Goal: Task Accomplishment & Management: Complete application form

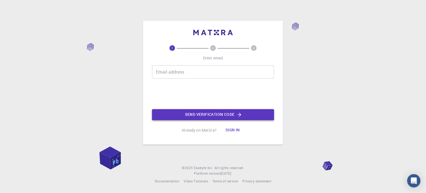
click at [239, 113] on icon "button" at bounding box center [240, 115] width 6 height 6
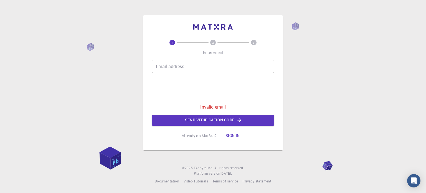
click at [204, 62] on input "Email address" at bounding box center [213, 66] width 122 height 13
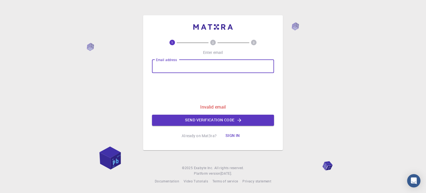
type input "[EMAIL_ADDRESS][DOMAIN_NAME]"
click at [239, 120] on icon "button" at bounding box center [240, 120] width 6 height 6
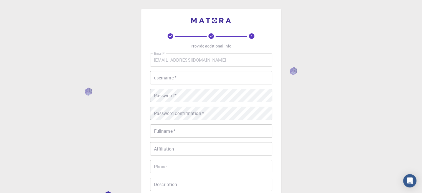
click at [164, 84] on input "username   *" at bounding box center [211, 77] width 122 height 13
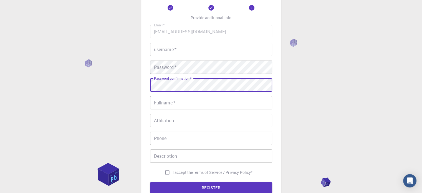
scroll to position [28, 0]
click at [178, 52] on input "username   *" at bounding box center [211, 49] width 122 height 13
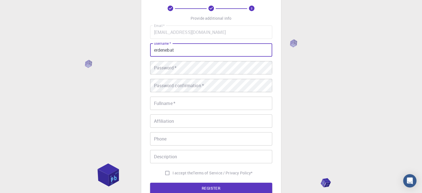
type input "erdenebat"
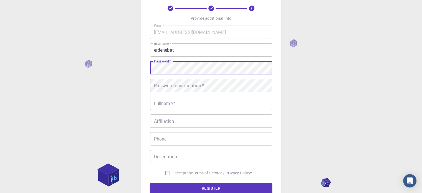
click at [132, 67] on div "3 Provide additional info Email   * [EMAIL_ADDRESS][DOMAIN_NAME] Email   * user…" at bounding box center [211, 113] width 422 height 282
click at [146, 69] on div "3 Provide additional info Email   * [EMAIL_ADDRESS][DOMAIN_NAME] Email   * user…" at bounding box center [211, 99] width 140 height 237
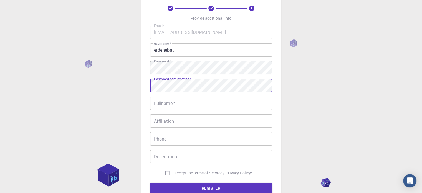
click at [163, 84] on div "Password confirmation   * Password confirmation   *" at bounding box center [211, 85] width 122 height 13
click at [150, 183] on button "REGISTER" at bounding box center [211, 188] width 122 height 11
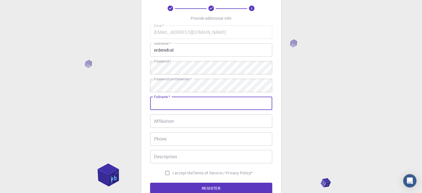
click at [164, 102] on input "Fullname   *" at bounding box center [211, 103] width 122 height 13
type input "Nyamdorj"
click at [171, 122] on input "Affiliation" at bounding box center [211, 120] width 122 height 13
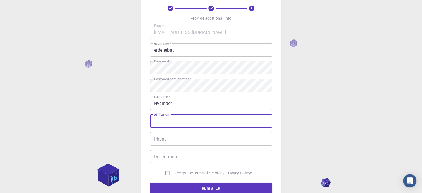
drag, startPoint x: 169, startPoint y: 116, endPoint x: 155, endPoint y: 114, distance: 14.3
click at [154, 114] on div "Affiliation Affiliation" at bounding box center [211, 120] width 122 height 13
drag, startPoint x: 156, startPoint y: 115, endPoint x: 163, endPoint y: 116, distance: 7.0
click at [156, 115] on label "Affiliation" at bounding box center [161, 114] width 15 height 5
click at [156, 115] on input "Affiliation" at bounding box center [211, 120] width 122 height 13
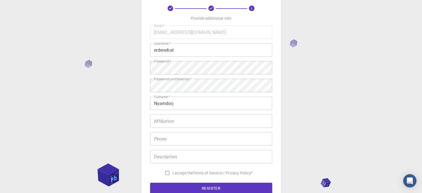
click at [168, 113] on div "Email   * [EMAIL_ADDRESS][DOMAIN_NAME] Email   * username   * erdenebat usernam…" at bounding box center [211, 102] width 122 height 153
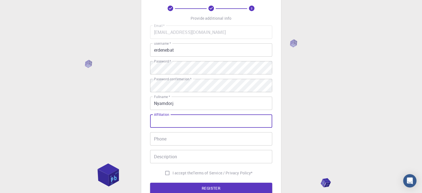
click at [176, 121] on input "Affiliation" at bounding box center [211, 120] width 122 height 13
click at [169, 114] on input "Affiliation" at bounding box center [211, 120] width 122 height 13
click at [167, 115] on div "Affiliation Affiliation" at bounding box center [211, 120] width 122 height 13
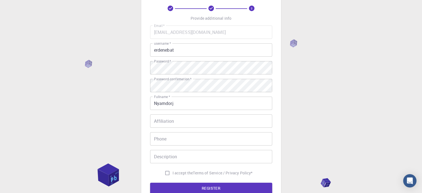
click at [167, 115] on div "Affiliation Affiliation" at bounding box center [211, 120] width 122 height 13
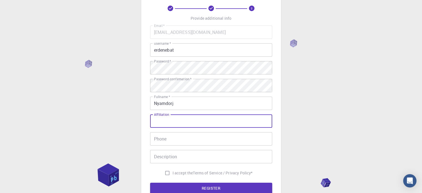
click at [166, 113] on div "Email   * [EMAIL_ADDRESS][DOMAIN_NAME] Email   * username   * erdenebat usernam…" at bounding box center [211, 102] width 122 height 153
click at [171, 122] on input "Affiliation" at bounding box center [211, 120] width 122 height 13
type input "Mongolian Kosen Technology collegy"
click at [229, 129] on div "Email   * [EMAIL_ADDRESS][DOMAIN_NAME] Email   * username   * erdenebat usernam…" at bounding box center [211, 102] width 122 height 153
click at [232, 121] on input "Mongolian Kosen Technology collegy" at bounding box center [211, 120] width 122 height 13
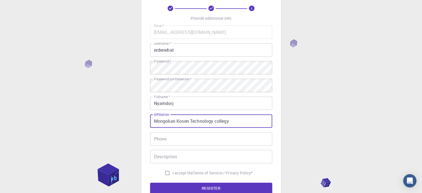
drag, startPoint x: 233, startPoint y: 121, endPoint x: 215, endPoint y: 120, distance: 17.8
click at [215, 120] on input "Mongolian Kosen Technology collegy" at bounding box center [211, 120] width 122 height 13
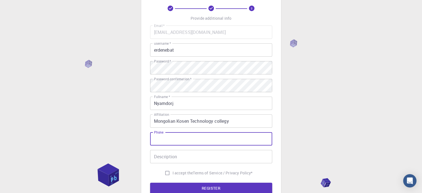
click at [205, 141] on input "Phone" at bounding box center [211, 138] width 122 height 13
type input "-"
type input "[PHONE_NUMBER]"
click at [196, 158] on input "Description" at bounding box center [211, 156] width 122 height 13
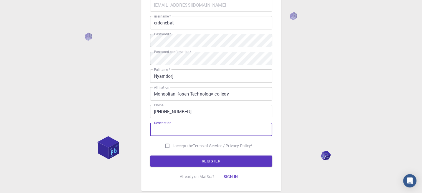
scroll to position [55, 0]
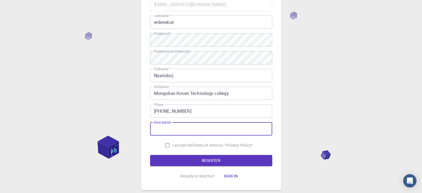
click at [170, 121] on div "Email   * [EMAIL_ADDRESS][DOMAIN_NAME] Email   * username   * erdenebat usernam…" at bounding box center [211, 74] width 122 height 153
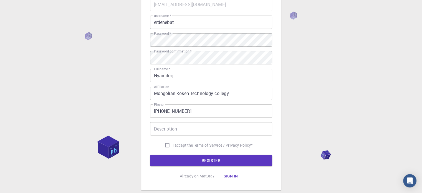
click at [174, 129] on input "Description" at bounding box center [211, 128] width 122 height 13
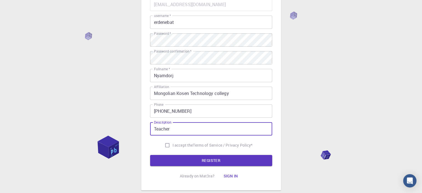
type input "Teacher"
click at [166, 144] on input "I accept the Terms of Service / Privacy Policy *" at bounding box center [167, 145] width 11 height 11
checkbox input "true"
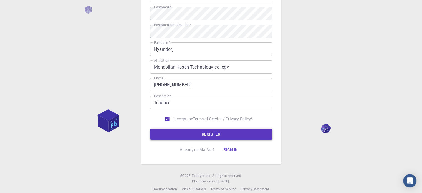
scroll to position [83, 0]
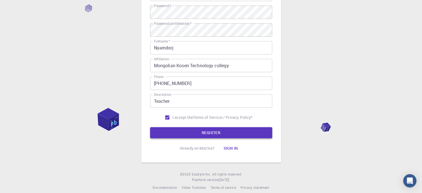
click at [217, 129] on button "REGISTER" at bounding box center [211, 132] width 122 height 11
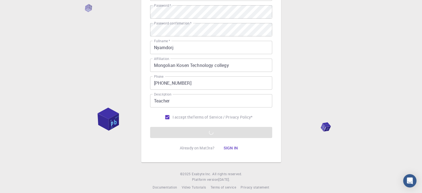
scroll to position [89, 0]
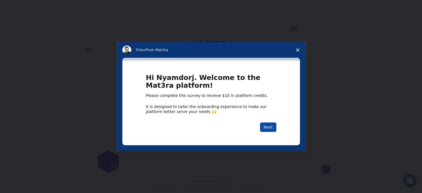
click at [264, 128] on button "Next" at bounding box center [268, 126] width 16 height 9
click at [265, 127] on button "Next" at bounding box center [268, 126] width 16 height 9
click at [266, 127] on button "Next" at bounding box center [268, 126] width 16 height 9
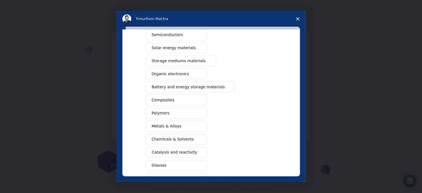
scroll to position [73, 0]
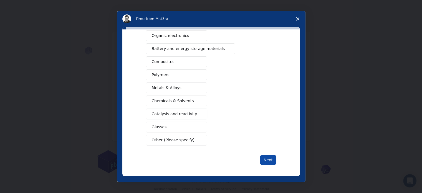
click at [261, 157] on button "Next" at bounding box center [268, 159] width 16 height 9
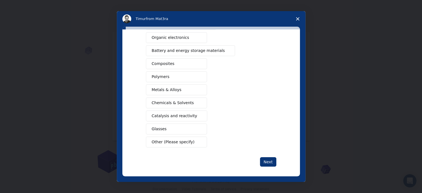
scroll to position [80, 0]
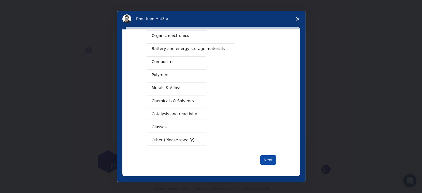
click at [268, 158] on button "Next" at bounding box center [268, 159] width 16 height 9
click at [269, 157] on button "Next" at bounding box center [268, 159] width 16 height 9
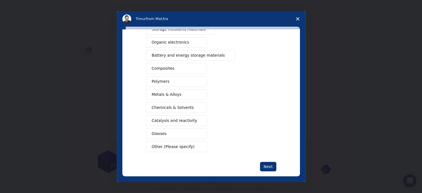
click at [192, 89] on button "Metals & Alloys" at bounding box center [176, 94] width 61 height 11
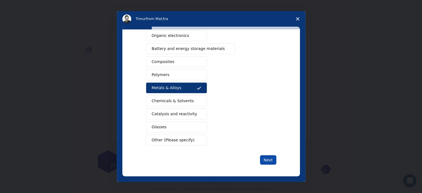
click at [263, 156] on button "Next" at bounding box center [268, 159] width 16 height 9
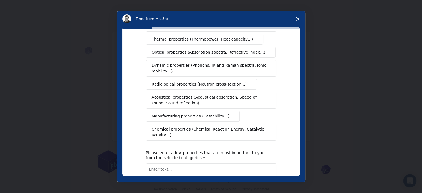
scroll to position [0, 0]
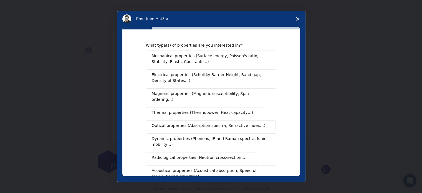
click at [203, 60] on span "Mechanical properties (Surface energy, Poisson's ratio, Stability, Elastic Cons…" at bounding box center [210, 59] width 116 height 12
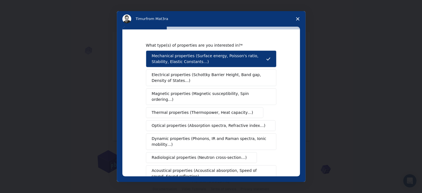
click at [189, 136] on span "Dynamic properties (Phonons, IR and Raman spectra, Ionic mobility…)" at bounding box center [209, 142] width 115 height 12
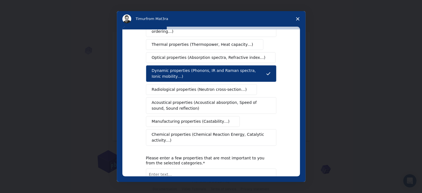
scroll to position [83, 0]
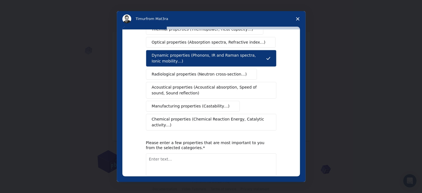
click at [198, 103] on span "Manufacturing properties (Castability…)" at bounding box center [191, 106] width 78 height 6
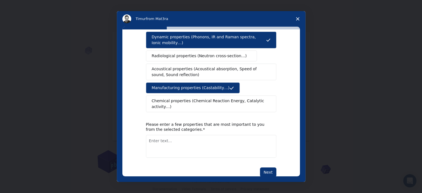
scroll to position [102, 0]
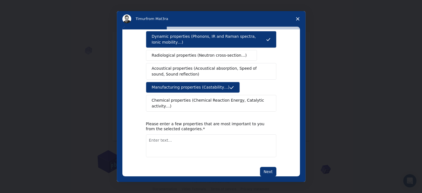
click at [262, 167] on button "Next" at bounding box center [268, 171] width 16 height 9
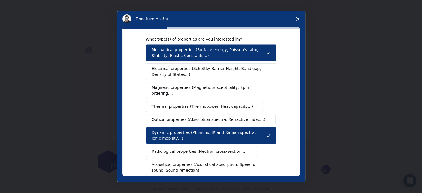
scroll to position [0, 0]
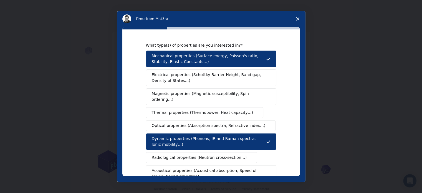
drag, startPoint x: 166, startPoint y: 138, endPoint x: 149, endPoint y: 127, distance: 19.7
click at [149, 133] on button "Dynamic properties (Phonons, IR and Raman spectra, Ionic mobility…)" at bounding box center [211, 141] width 130 height 17
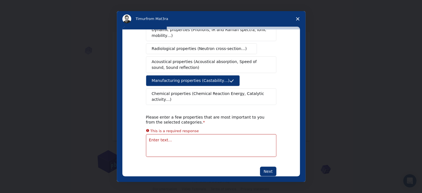
scroll to position [102, 0]
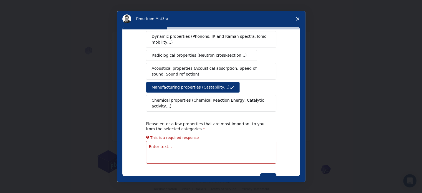
click at [161, 141] on textarea "Enter text..." at bounding box center [211, 152] width 130 height 23
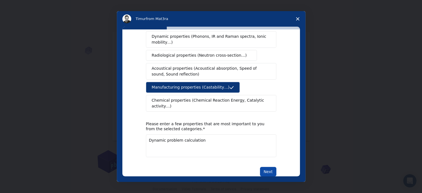
type textarea "Dynamic problem calculation"
click at [265, 167] on button "Next" at bounding box center [268, 171] width 16 height 9
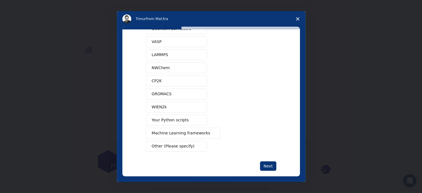
scroll to position [34, 0]
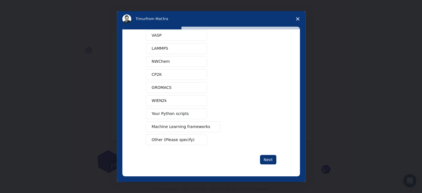
click at [186, 125] on span "Machine Learning frameworks" at bounding box center [181, 127] width 59 height 6
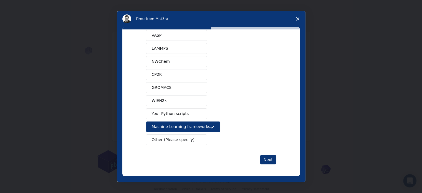
click at [182, 138] on span "Other (Please specify)" at bounding box center [173, 140] width 43 height 6
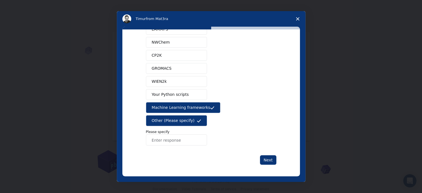
scroll to position [53, 0]
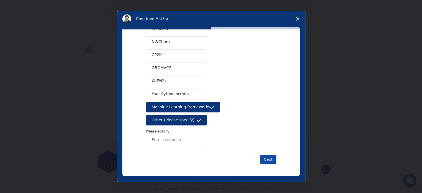
click at [266, 159] on button "Next" at bounding box center [268, 159] width 16 height 9
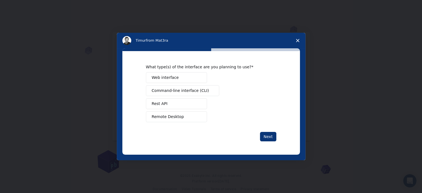
click at [183, 114] on button "Remote Desktop" at bounding box center [176, 116] width 61 height 11
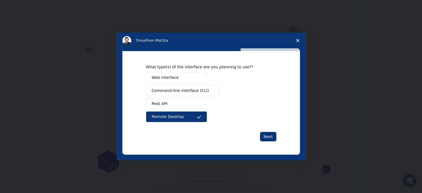
click at [179, 77] on button "Web interface" at bounding box center [176, 77] width 61 height 11
click at [164, 75] on span "Web interface" at bounding box center [165, 78] width 27 height 6
click at [172, 116] on span "Remote Desktop" at bounding box center [168, 117] width 32 height 6
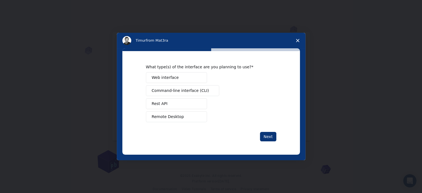
click at [172, 91] on span "Command-line interface (CLI)" at bounding box center [180, 91] width 57 height 6
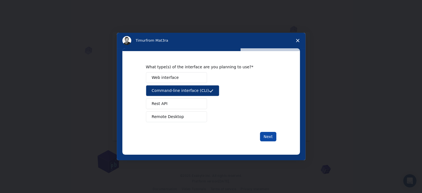
click at [269, 136] on button "Next" at bounding box center [268, 136] width 16 height 9
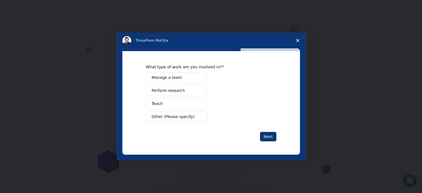
click at [180, 90] on span "Perform research" at bounding box center [168, 91] width 33 height 6
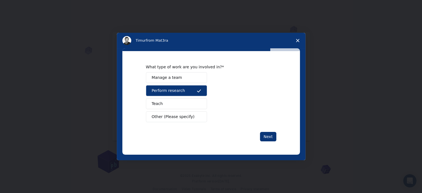
click at [176, 102] on button "Teach" at bounding box center [176, 103] width 61 height 11
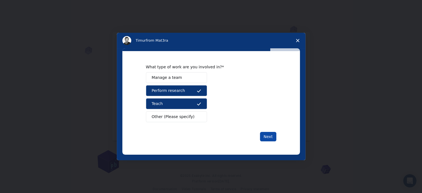
click at [267, 136] on button "Next" at bounding box center [268, 136] width 16 height 9
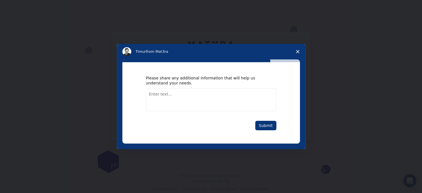
click at [178, 97] on textarea "Enter text..." at bounding box center [211, 99] width 130 height 23
click at [263, 124] on button "Submit" at bounding box center [265, 125] width 21 height 9
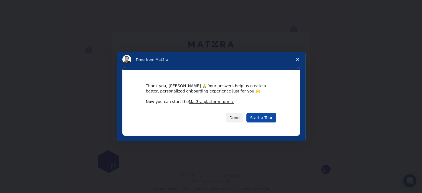
click at [259, 116] on link "Start a Tour" at bounding box center [261, 117] width 30 height 9
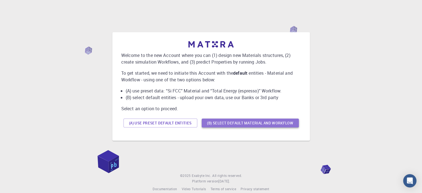
click at [239, 121] on button "(B) Select default material and workflow" at bounding box center [250, 122] width 97 height 9
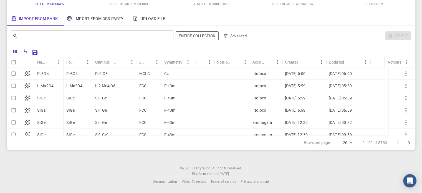
scroll to position [59, 0]
click at [14, 72] on input "Select row" at bounding box center [13, 73] width 11 height 11
checkbox input "true"
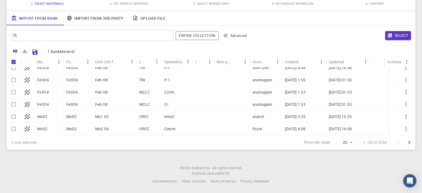
scroll to position [111, 0]
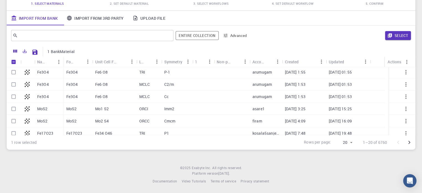
click at [16, 95] on input "Select row" at bounding box center [13, 96] width 11 height 11
checkbox input "true"
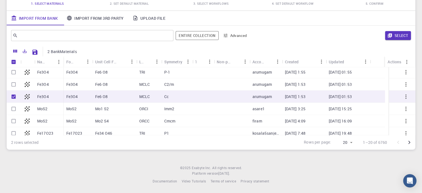
click at [14, 83] on input "Select row" at bounding box center [13, 84] width 11 height 11
checkbox input "true"
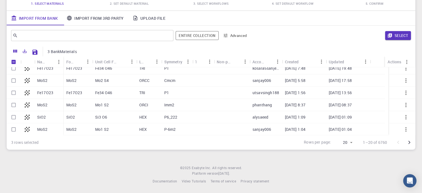
scroll to position [176, 0]
click at [16, 117] on input "Select row" at bounding box center [13, 117] width 11 height 11
checkbox input "true"
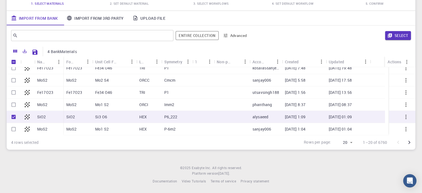
click at [14, 93] on input "Select row" at bounding box center [13, 92] width 11 height 11
checkbox input "true"
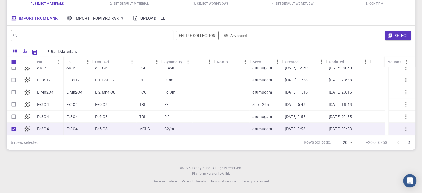
scroll to position [65, 0]
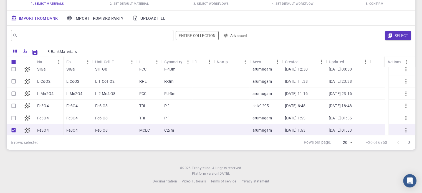
click at [12, 95] on input "Select row" at bounding box center [13, 93] width 11 height 11
checkbox input "true"
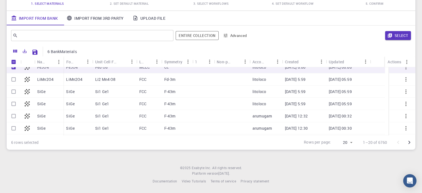
scroll to position [0, 0]
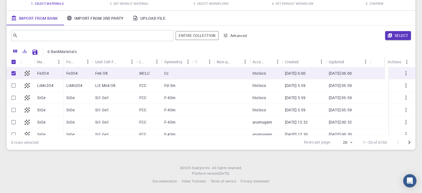
click at [17, 99] on input "Select row" at bounding box center [13, 97] width 11 height 11
checkbox input "true"
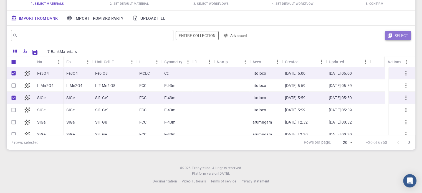
click at [403, 36] on button "Select" at bounding box center [398, 35] width 26 height 9
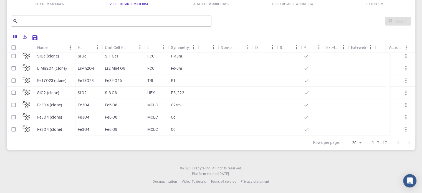
scroll to position [59, 0]
click at [14, 81] on input "Select row" at bounding box center [13, 80] width 11 height 11
checkbox input "true"
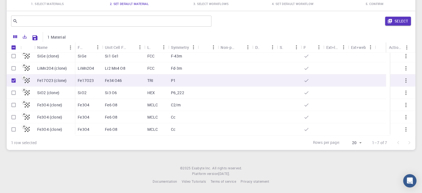
checkbox input "true"
click at [14, 104] on input "Select row" at bounding box center [13, 105] width 11 height 11
checkbox input "true"
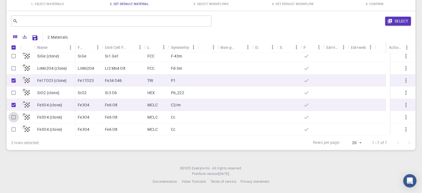
click at [14, 117] on input "Select row" at bounding box center [13, 117] width 11 height 11
checkbox input "true"
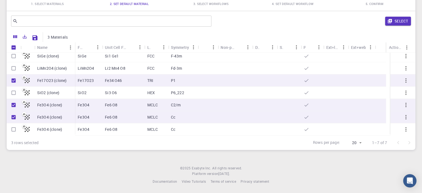
click at [14, 128] on input "Select row" at bounding box center [13, 129] width 11 height 11
checkbox input "true"
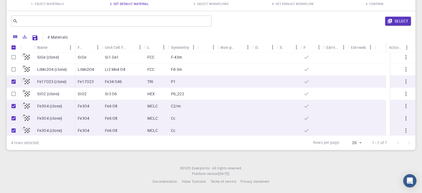
scroll to position [3, 0]
click at [13, 94] on input "Select row" at bounding box center [13, 92] width 11 height 11
checkbox input "true"
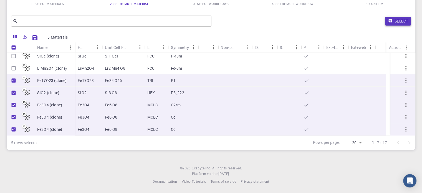
click at [407, 21] on button "Select" at bounding box center [398, 21] width 26 height 9
checkbox input "false"
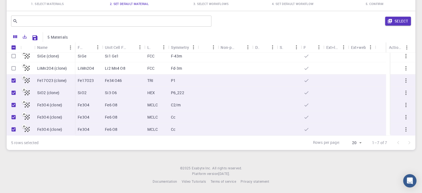
checkbox input "false"
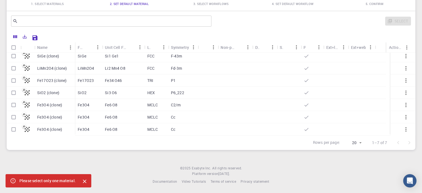
scroll to position [0, 0]
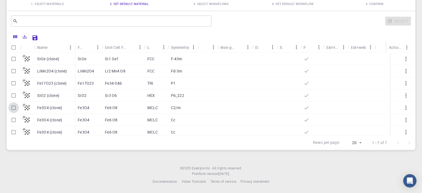
click at [15, 108] on input "Select row" at bounding box center [13, 107] width 11 height 11
checkbox input "true"
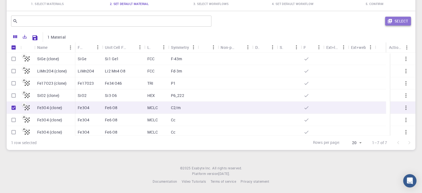
click at [398, 21] on button "Select" at bounding box center [398, 21] width 26 height 9
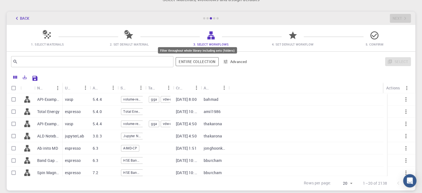
scroll to position [31, 0]
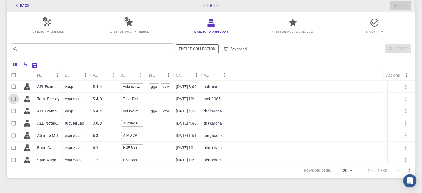
click at [11, 98] on input "Select row" at bounding box center [13, 98] width 11 height 11
checkbox input "true"
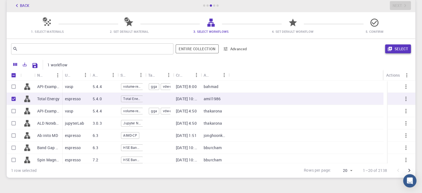
click at [397, 47] on button "Select" at bounding box center [398, 48] width 26 height 9
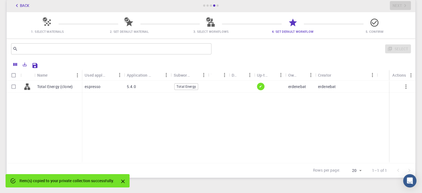
click at [16, 85] on input "Select row" at bounding box center [13, 86] width 11 height 11
checkbox input "true"
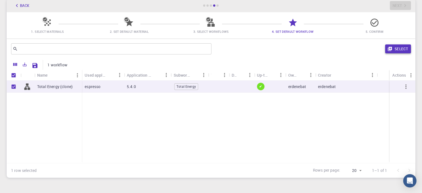
click at [399, 52] on button "Select" at bounding box center [398, 48] width 26 height 9
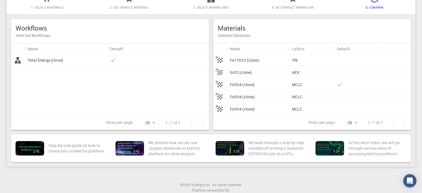
scroll to position [55, 0]
click at [250, 97] on p "Fe3O4 (clone)" at bounding box center [242, 97] width 25 height 6
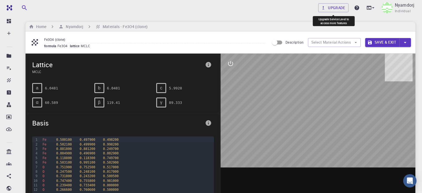
drag, startPoint x: 335, startPoint y: 5, endPoint x: 331, endPoint y: 16, distance: 11.2
click at [335, 5] on link "Upgrade" at bounding box center [333, 7] width 30 height 9
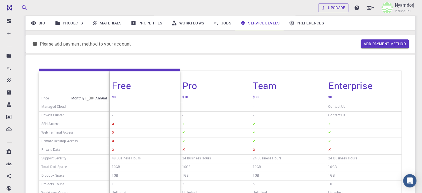
scroll to position [28, 0]
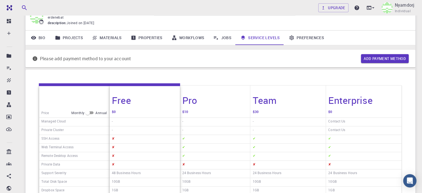
click at [302, 36] on link "Preferences" at bounding box center [306, 38] width 44 height 14
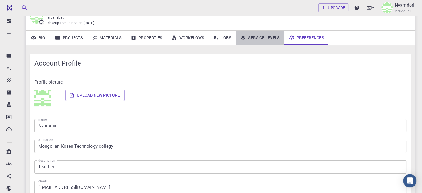
click at [274, 37] on link "Service Levels" at bounding box center [260, 38] width 49 height 14
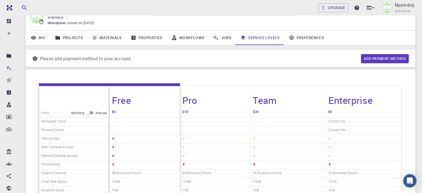
click at [222, 37] on link "Jobs" at bounding box center [222, 38] width 27 height 14
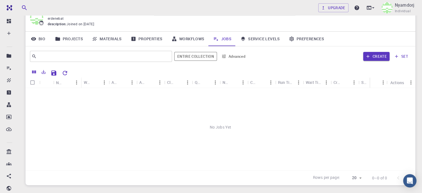
scroll to position [28, 0]
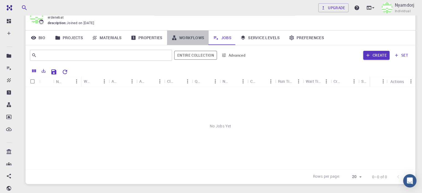
click at [191, 31] on link "Workflows" at bounding box center [188, 38] width 42 height 14
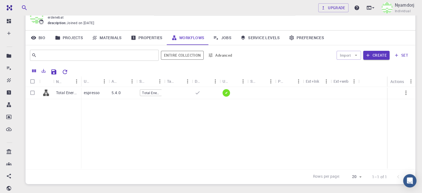
click at [163, 36] on link "Properties" at bounding box center [146, 38] width 41 height 14
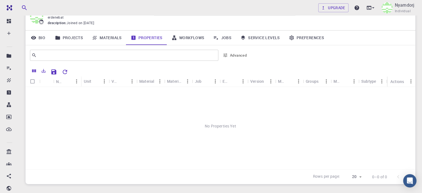
click at [109, 35] on link "Materials" at bounding box center [106, 38] width 39 height 14
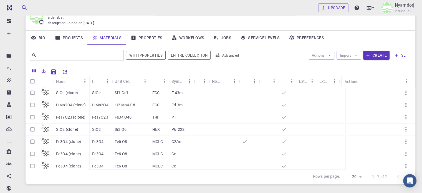
click at [59, 39] on icon at bounding box center [57, 38] width 5 height 4
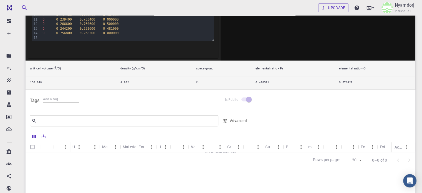
scroll to position [166, 0]
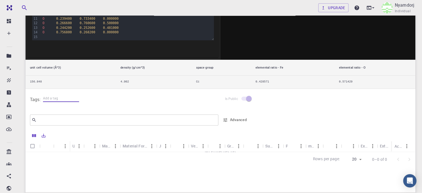
click at [57, 95] on input "text" at bounding box center [61, 98] width 36 height 7
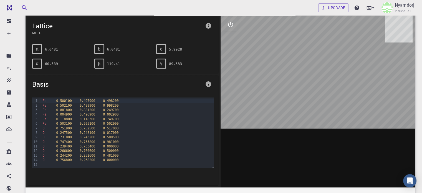
scroll to position [28, 0]
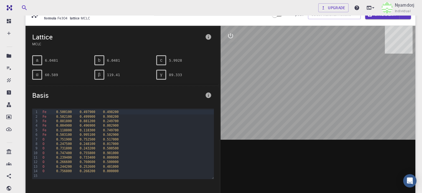
drag, startPoint x: 303, startPoint y: 88, endPoint x: 293, endPoint y: 93, distance: 11.4
click at [303, 88] on div at bounding box center [318, 112] width 195 height 173
drag, startPoint x: 293, startPoint y: 93, endPoint x: 269, endPoint y: 100, distance: 25.1
click at [283, 97] on div at bounding box center [318, 112] width 195 height 173
click at [269, 100] on div at bounding box center [318, 112] width 195 height 173
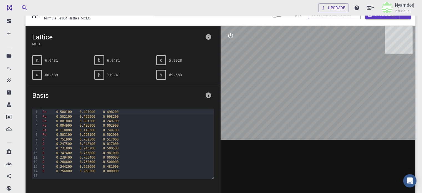
click at [269, 100] on div at bounding box center [318, 112] width 195 height 173
click at [269, 85] on div at bounding box center [318, 112] width 195 height 173
click at [231, 33] on icon "interactive" at bounding box center [230, 35] width 7 height 7
click at [230, 50] on icon "view" at bounding box center [230, 49] width 7 height 7
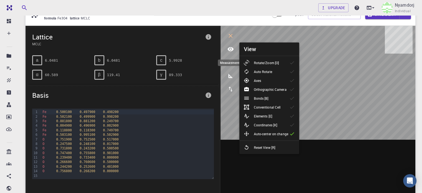
click at [231, 76] on icon "measurements" at bounding box center [230, 75] width 7 height 7
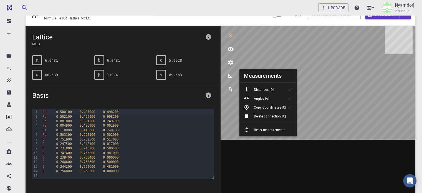
click at [264, 102] on li "Angles [A]" at bounding box center [268, 98] width 58 height 9
click at [262, 91] on p "Distances [D]" at bounding box center [264, 89] width 20 height 5
click at [264, 130] on p "Reset measurements" at bounding box center [270, 129] width 32 height 5
click at [266, 108] on p "Copy Coordinates [C]" at bounding box center [270, 107] width 32 height 5
click at [268, 130] on p "Reset measurements" at bounding box center [270, 129] width 32 height 5
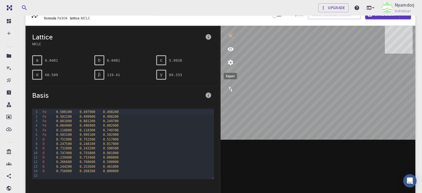
click at [231, 90] on icon "export" at bounding box center [231, 89] width 4 height 5
click at [159, 57] on div "c" at bounding box center [161, 60] width 10 height 10
click at [100, 59] on div "b" at bounding box center [99, 60] width 10 height 10
click at [100, 66] on div "β 119.41" at bounding box center [121, 72] width 62 height 14
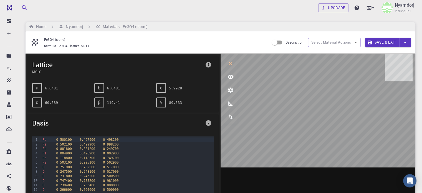
scroll to position [0, 0]
click at [382, 45] on button "Save & Exit" at bounding box center [382, 42] width 34 height 9
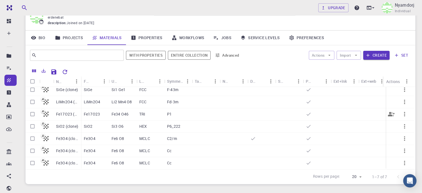
scroll to position [7, 0]
click at [34, 136] on input "Select row" at bounding box center [32, 138] width 11 height 11
checkbox input "true"
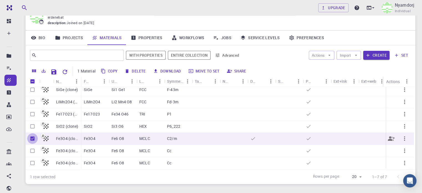
click at [34, 136] on input "Unselect row" at bounding box center [32, 138] width 11 height 11
checkbox input "false"
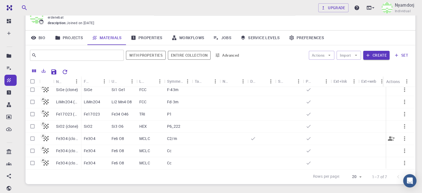
click at [34, 136] on input "Select row" at bounding box center [32, 138] width 11 height 11
checkbox input "true"
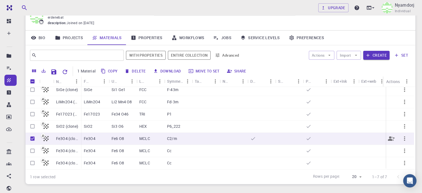
click at [290, 134] on div at bounding box center [289, 139] width 28 height 12
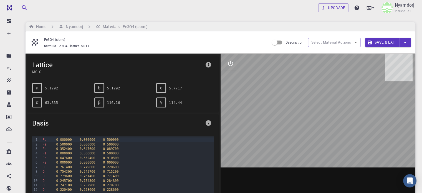
click at [97, 87] on div "b" at bounding box center [99, 88] width 10 height 10
click at [99, 88] on span "b" at bounding box center [99, 87] width 2 height 5
click at [112, 87] on pre "5.1292" at bounding box center [113, 88] width 13 height 10
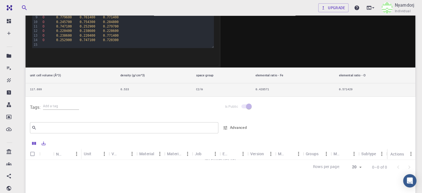
scroll to position [166, 0]
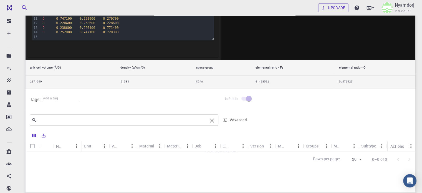
click at [69, 116] on input "text" at bounding box center [122, 120] width 171 height 8
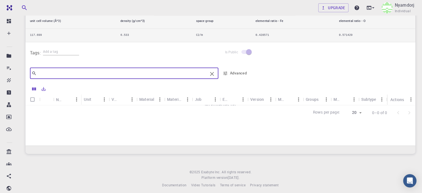
scroll to position [216, 0]
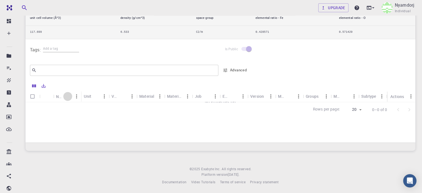
click at [67, 94] on icon "Sort" at bounding box center [68, 96] width 4 height 4
drag, startPoint x: 67, startPoint y: 95, endPoint x: 62, endPoint y: 95, distance: 5.0
click at [67, 95] on icon "Sort" at bounding box center [68, 96] width 6 height 6
click at [96, 75] on div "​" at bounding box center [124, 70] width 188 height 11
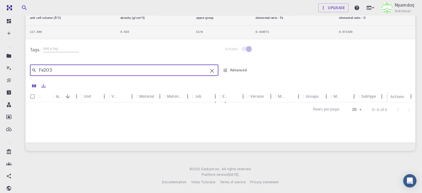
type input "Fe2O3"
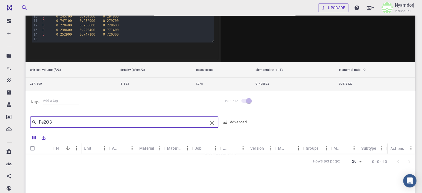
scroll to position [161, 0]
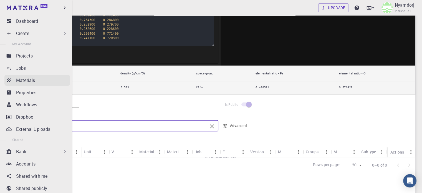
click at [10, 78] on icon at bounding box center [9, 80] width 4 height 4
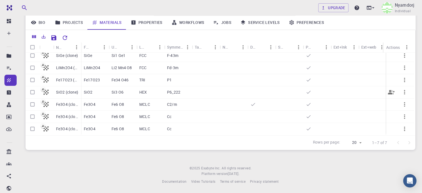
scroll to position [7, 0]
click at [30, 113] on input "Select row" at bounding box center [32, 116] width 11 height 11
checkbox input "true"
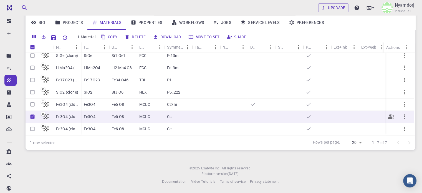
click at [77, 114] on p "Fe3O4 (clone)" at bounding box center [67, 117] width 22 height 6
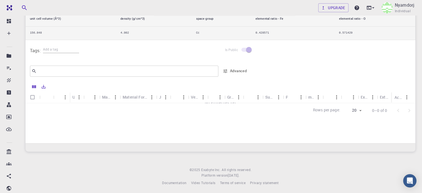
scroll to position [216, 0]
click at [114, 93] on icon "Menu" at bounding box center [115, 96] width 6 height 6
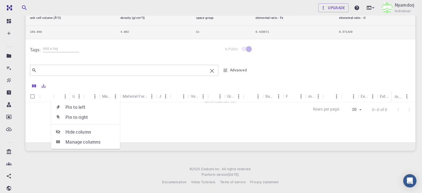
click at [150, 67] on input "text" at bounding box center [122, 70] width 171 height 8
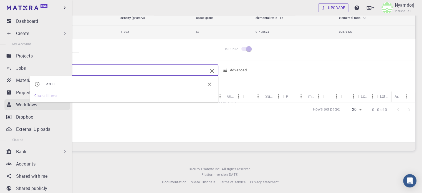
click at [14, 103] on link "Workflows" at bounding box center [36, 104] width 65 height 11
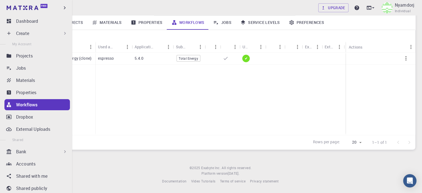
scroll to position [62, 0]
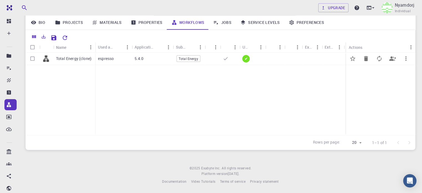
click at [160, 60] on div "5.4.0" at bounding box center [152, 59] width 41 height 12
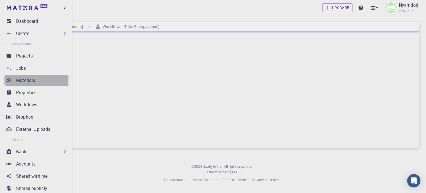
click at [23, 81] on p "Materials" at bounding box center [25, 80] width 19 height 7
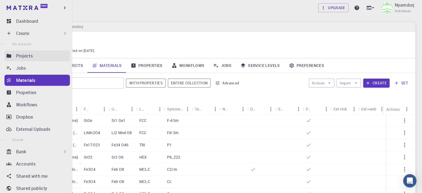
click at [33, 55] on div "Projects" at bounding box center [43, 55] width 54 height 7
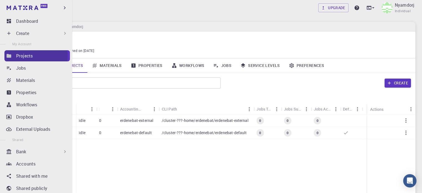
click at [18, 55] on p "Projects" at bounding box center [24, 55] width 17 height 7
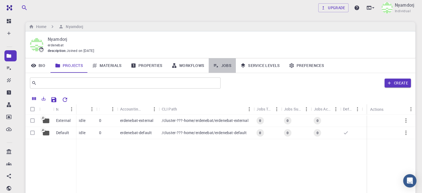
click at [224, 65] on link "Jobs" at bounding box center [222, 65] width 27 height 14
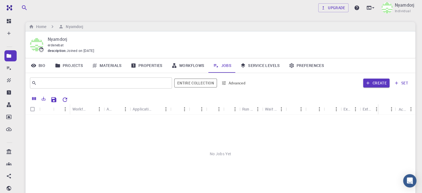
click at [255, 69] on link "Service Levels" at bounding box center [260, 65] width 49 height 14
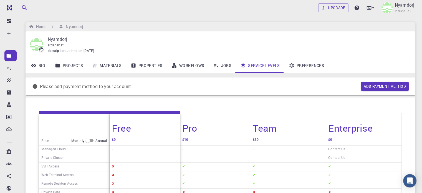
click at [295, 65] on link "Preferences" at bounding box center [306, 65] width 44 height 14
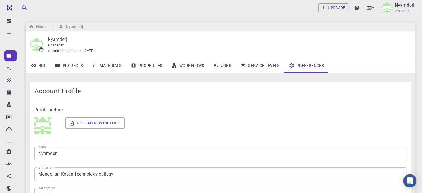
click at [227, 67] on link "Jobs" at bounding box center [222, 65] width 27 height 14
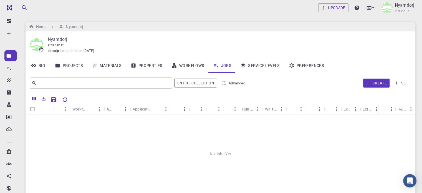
click at [188, 67] on link "Workflows" at bounding box center [188, 65] width 42 height 14
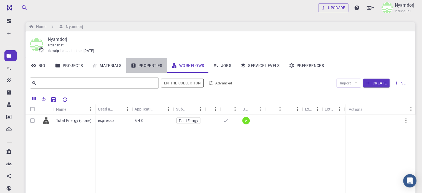
click at [139, 67] on link "Properties" at bounding box center [146, 65] width 41 height 14
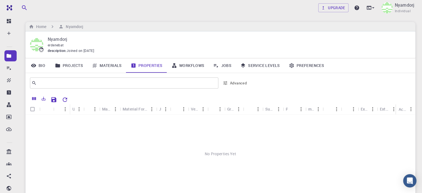
click at [106, 69] on link "Materials" at bounding box center [106, 65] width 39 height 14
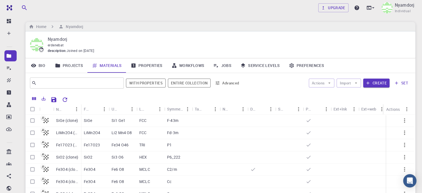
click at [75, 65] on link "Projects" at bounding box center [68, 65] width 37 height 14
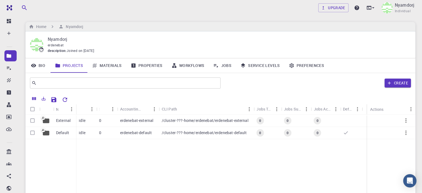
click at [44, 64] on link "Bio" at bounding box center [38, 65] width 25 height 14
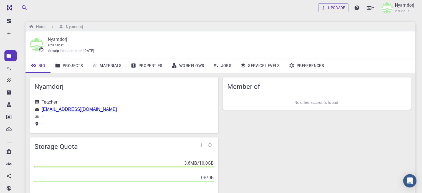
click at [73, 66] on link "Projects" at bounding box center [68, 65] width 37 height 14
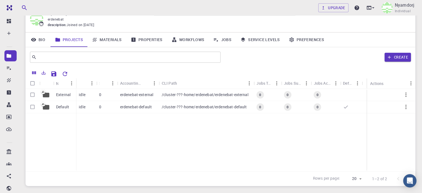
scroll to position [28, 0]
